Goal: Task Accomplishment & Management: Use online tool/utility

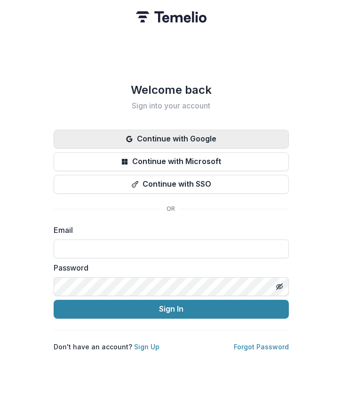
click at [197, 137] on button "Continue with Google" at bounding box center [171, 139] width 235 height 19
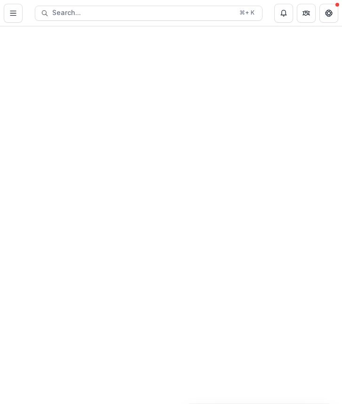
select select "********"
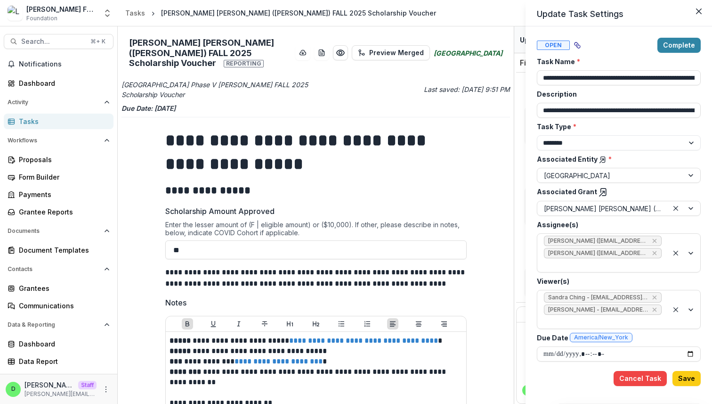
click at [342, 194] on div "**********" at bounding box center [356, 202] width 712 height 404
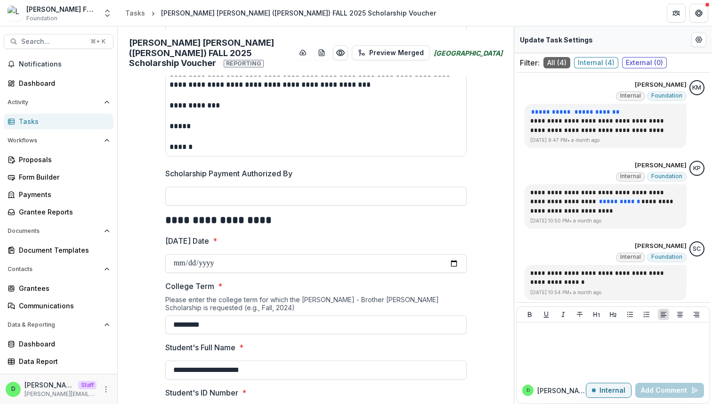
scroll to position [679, 0]
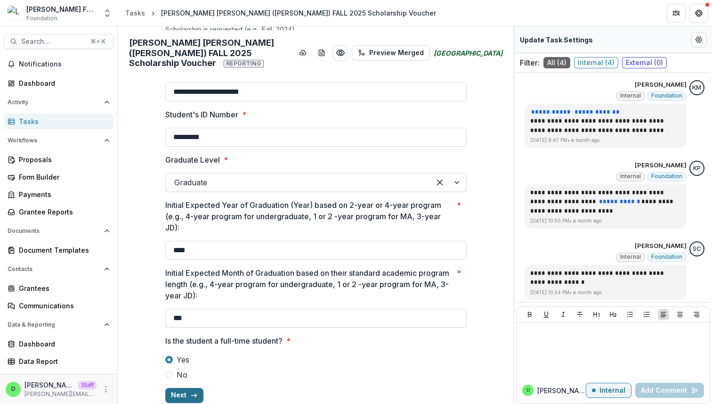
click at [187, 388] on button "Next" at bounding box center [184, 395] width 38 height 15
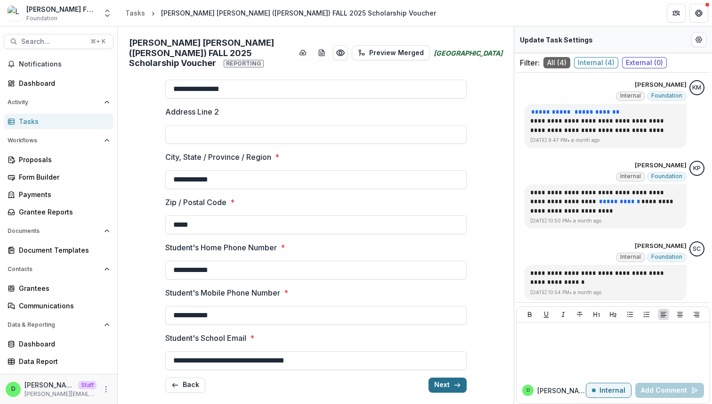
scroll to position [76, 0]
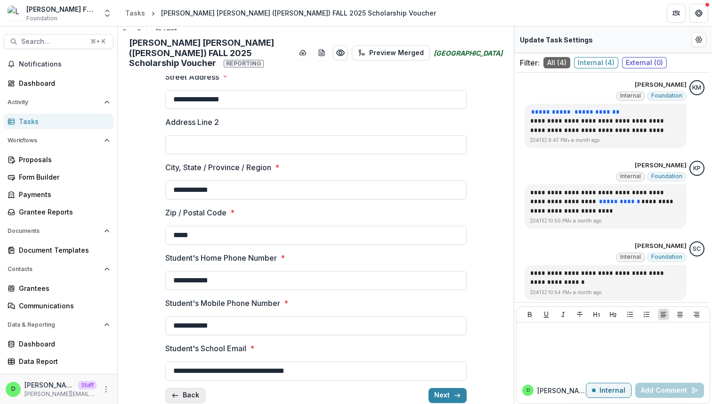
click at [184, 388] on button "Back" at bounding box center [185, 395] width 40 height 15
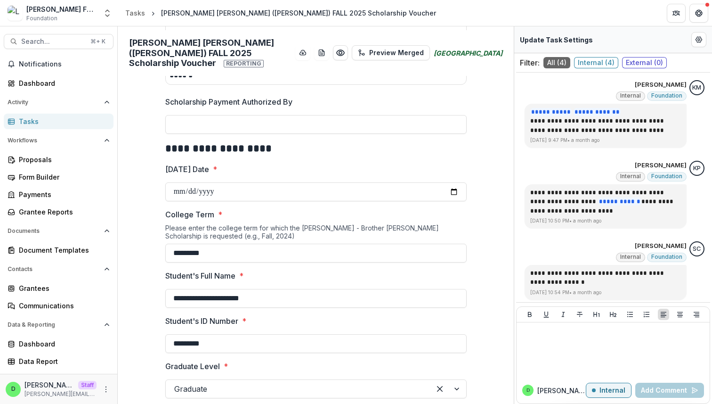
scroll to position [679, 0]
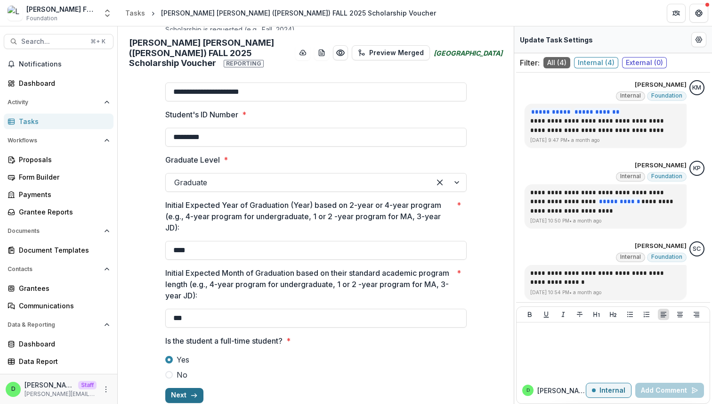
click at [199, 388] on button "Next" at bounding box center [184, 395] width 38 height 15
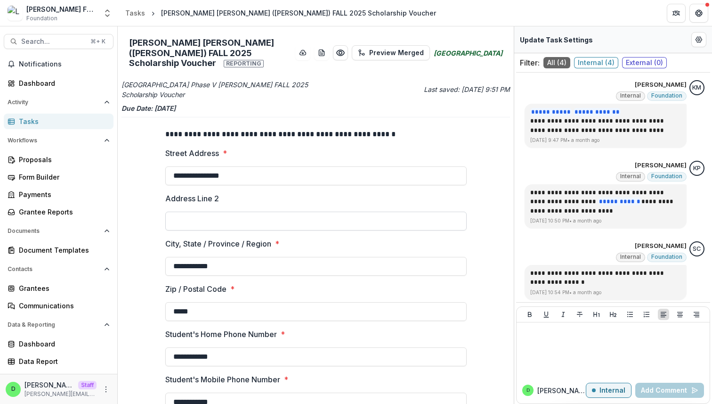
scroll to position [76, 0]
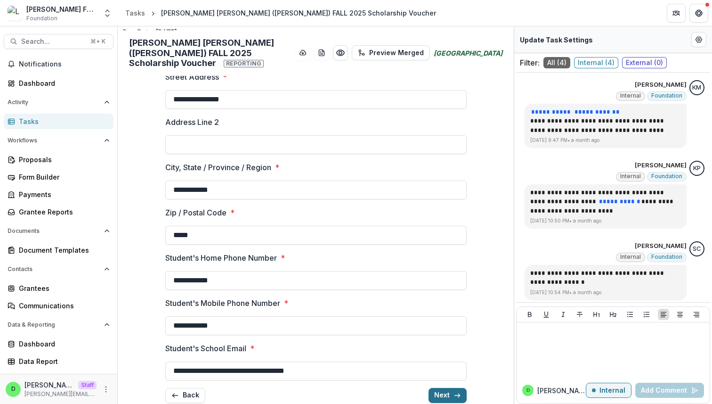
click at [342, 388] on button "Next" at bounding box center [448, 395] width 38 height 15
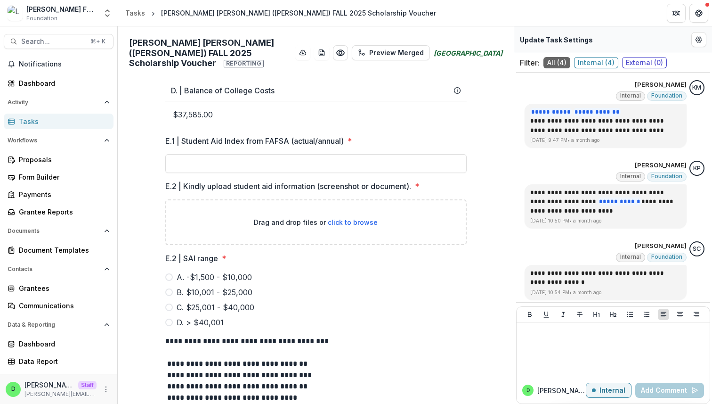
scroll to position [910, 0]
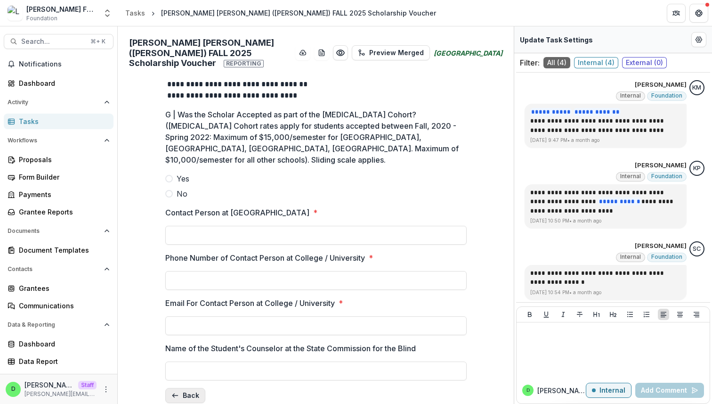
click at [189, 388] on button "Back" at bounding box center [185, 395] width 40 height 15
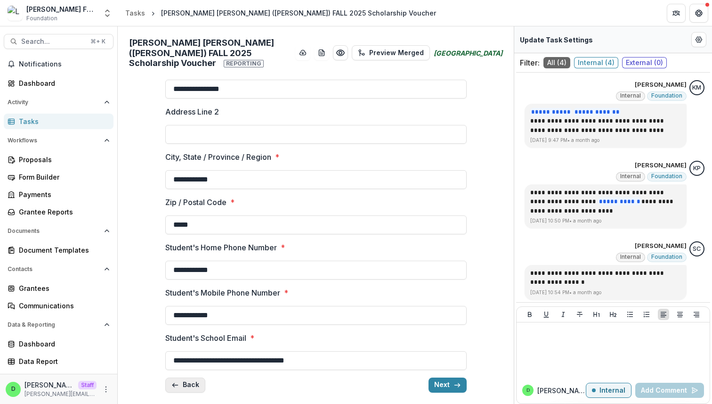
scroll to position [76, 0]
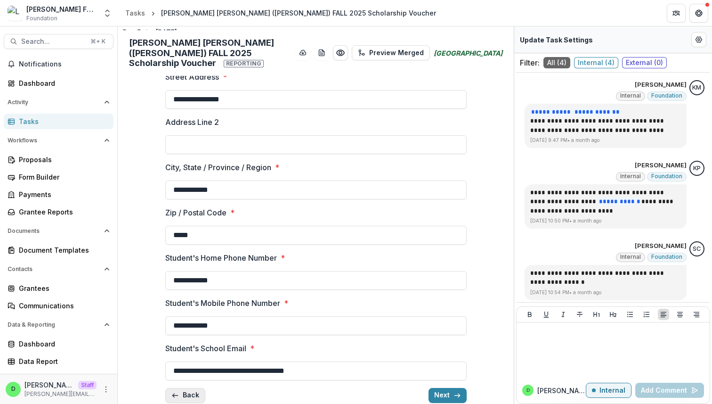
click at [189, 388] on button "Back" at bounding box center [185, 395] width 40 height 15
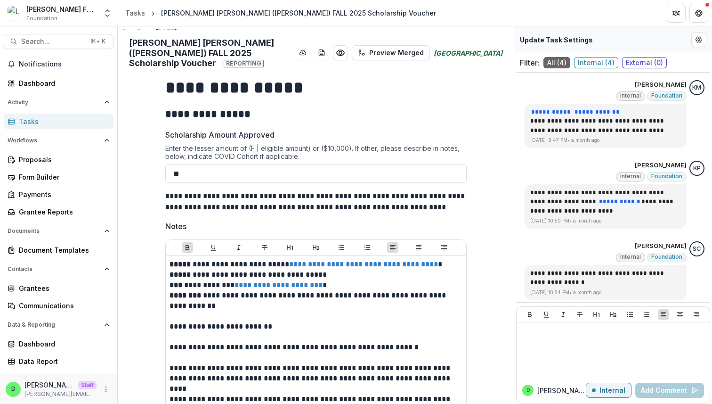
scroll to position [679, 0]
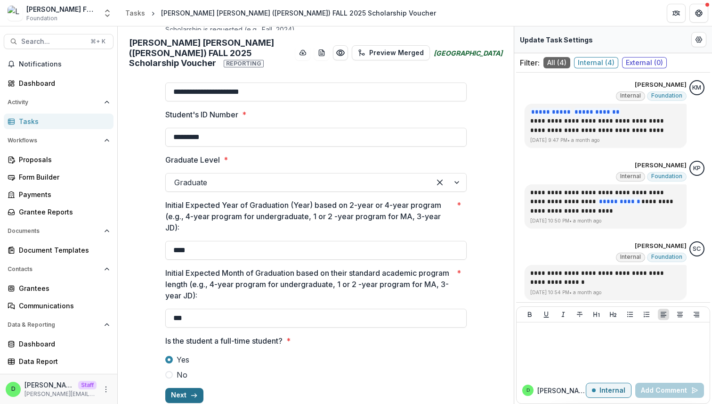
click at [173, 388] on button "Next" at bounding box center [184, 395] width 38 height 15
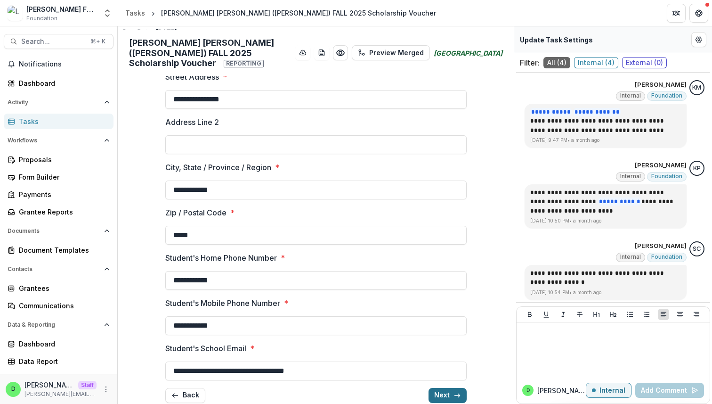
click at [342, 388] on button "Next" at bounding box center [448, 395] width 38 height 15
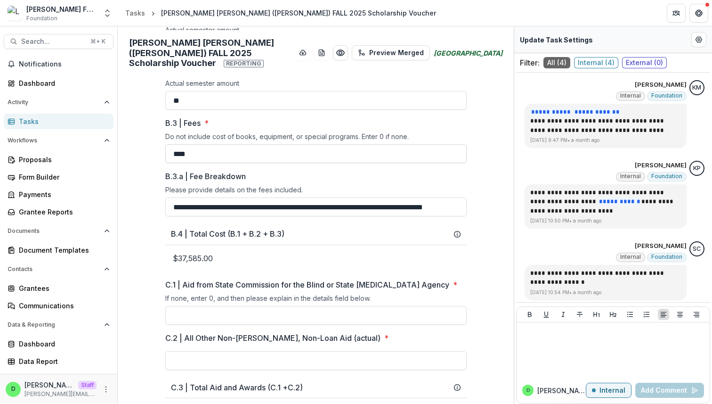
scroll to position [0, 0]
